Goal: Use online tool/utility

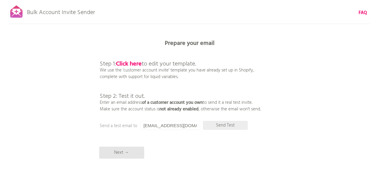
click at [221, 122] on p "Send Test" at bounding box center [225, 125] width 45 height 9
click at [115, 158] on p "Next →" at bounding box center [121, 153] width 45 height 12
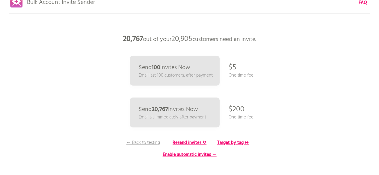
scroll to position [16, 0]
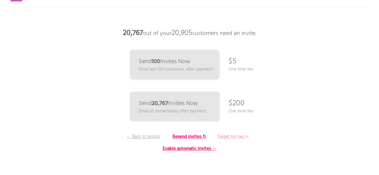
click at [239, 138] on b "Target by tag ↦" at bounding box center [232, 136] width 31 height 7
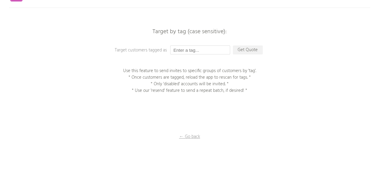
click at [184, 48] on input "text" at bounding box center [200, 49] width 60 height 9
click at [238, 45] on p "Get Quote" at bounding box center [248, 49] width 30 height 9
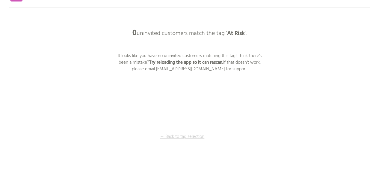
click at [187, 138] on p "← Back to tag selection" at bounding box center [182, 137] width 45 height 7
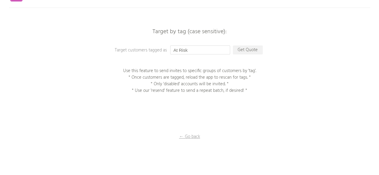
click at [204, 49] on input "At Risk" at bounding box center [200, 49] width 60 height 9
type input "A"
click at [190, 137] on p "← Go back" at bounding box center [190, 137] width 60 height 7
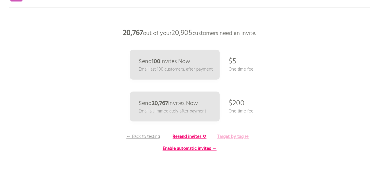
click at [236, 136] on b "Target by tag ↦" at bounding box center [232, 136] width 31 height 7
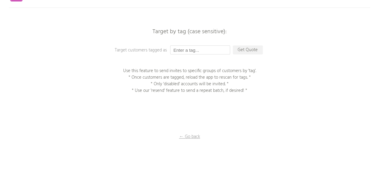
click at [187, 48] on input "text" at bounding box center [200, 49] width 60 height 9
paste input "ALMOST_LOST"
type input "ALMOST_LOST"
click at [242, 57] on div "Bulk Account Invite Sender FAQ Synced all customers! Pause sending (This can ta…" at bounding box center [189, 89] width 379 height 210
click at [245, 50] on p "Get Quote" at bounding box center [248, 49] width 30 height 9
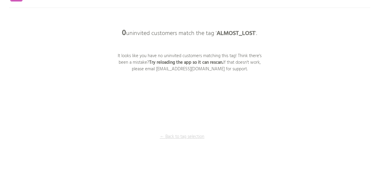
click at [185, 140] on p "← Back to tag selection" at bounding box center [182, 137] width 45 height 7
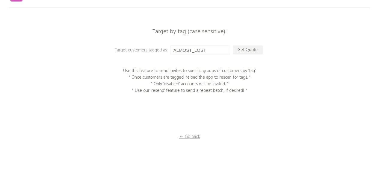
scroll to position [0, 0]
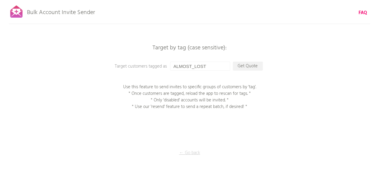
click at [189, 154] on p "← Go back" at bounding box center [190, 153] width 60 height 7
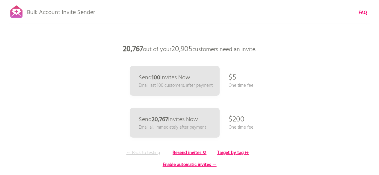
click at [147, 153] on p "← Back to testing" at bounding box center [143, 153] width 45 height 7
